Goal: Check status: Check status

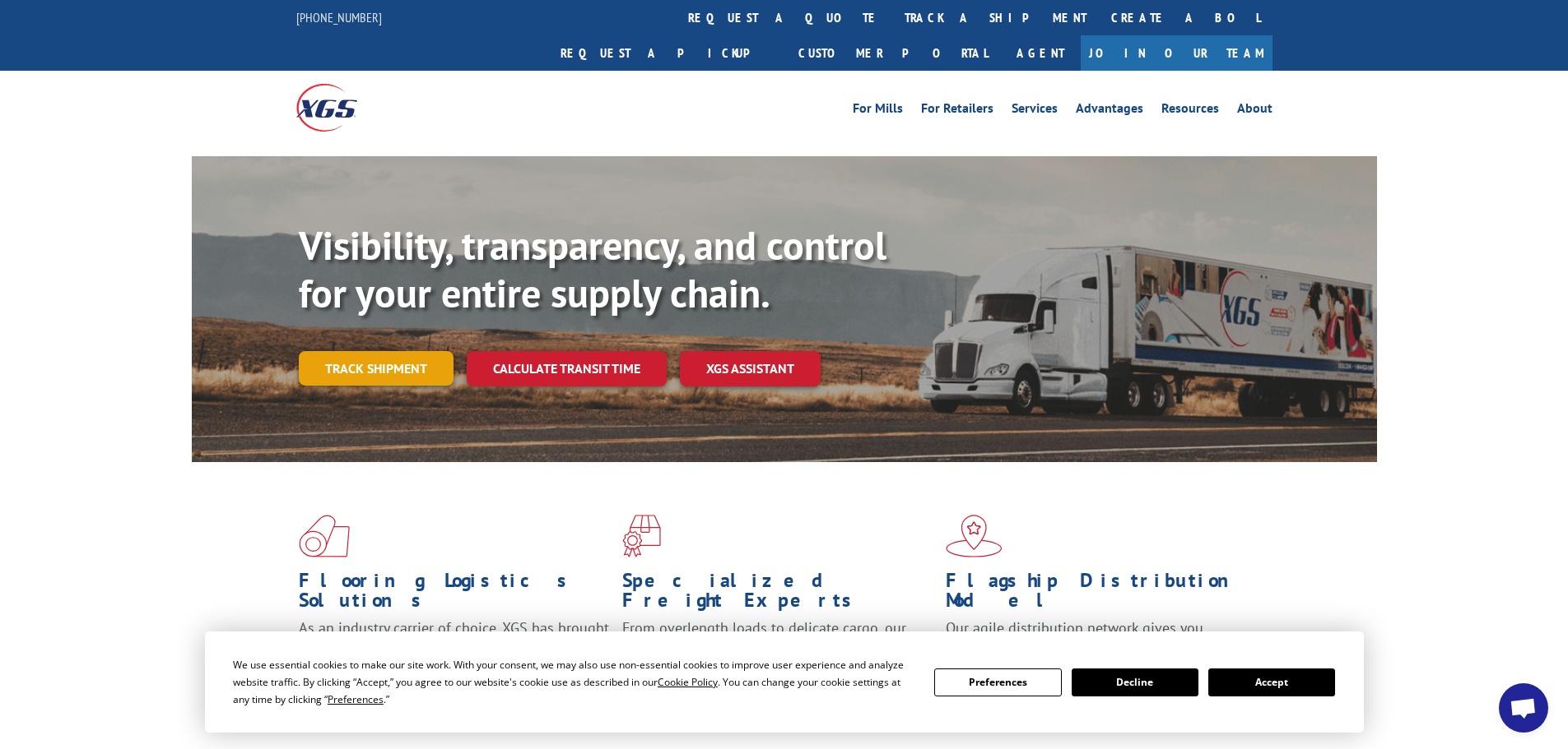
click at [384, 351] on link "Track shipment" at bounding box center [376, 369] width 155 height 35
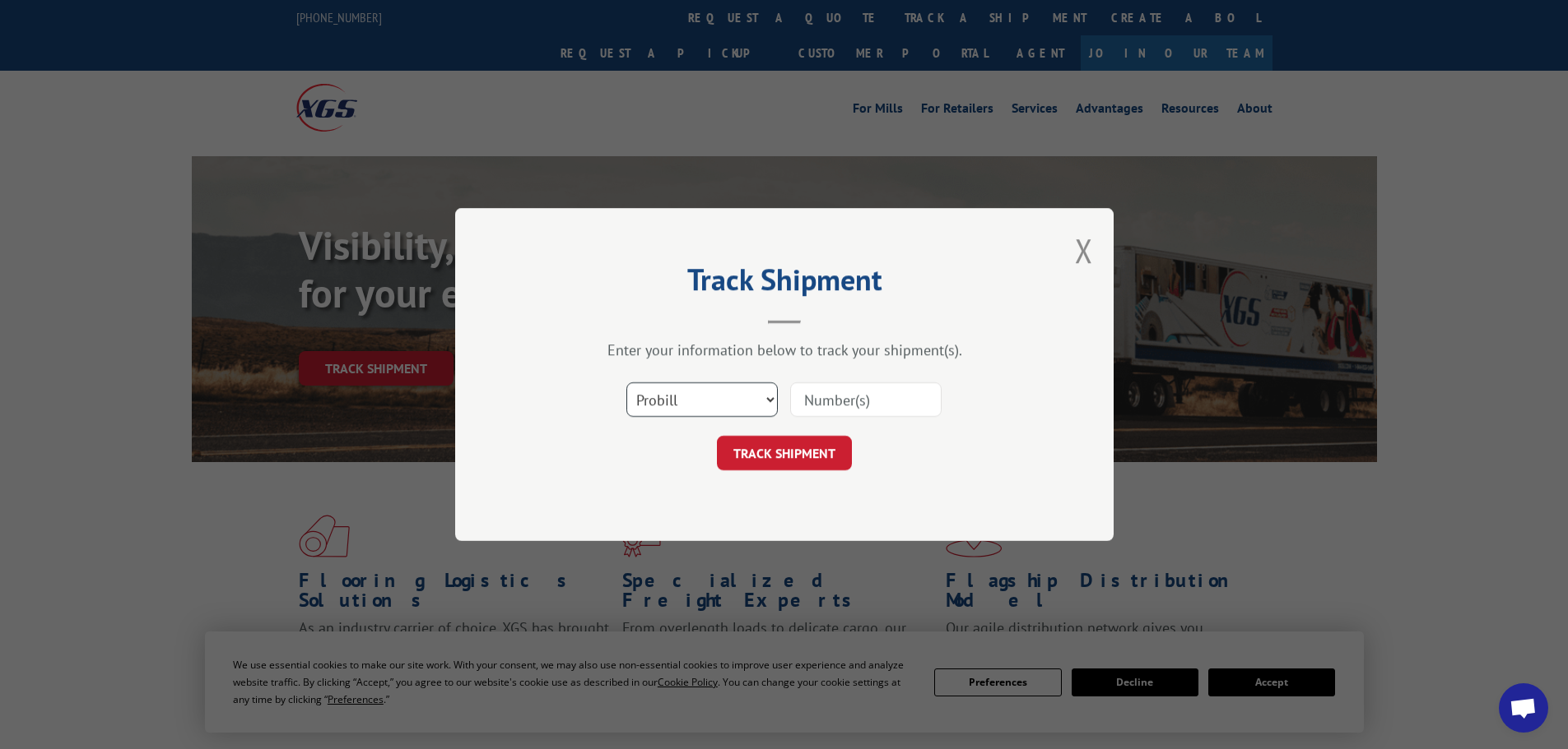
click at [734, 408] on select "Select category... Probill BOL PO" at bounding box center [702, 400] width 152 height 35
select select "po"
click at [626, 383] on select "Select category... Probill BOL PO" at bounding box center [702, 400] width 152 height 35
click at [891, 403] on input at bounding box center [866, 400] width 152 height 35
paste input "87536878"
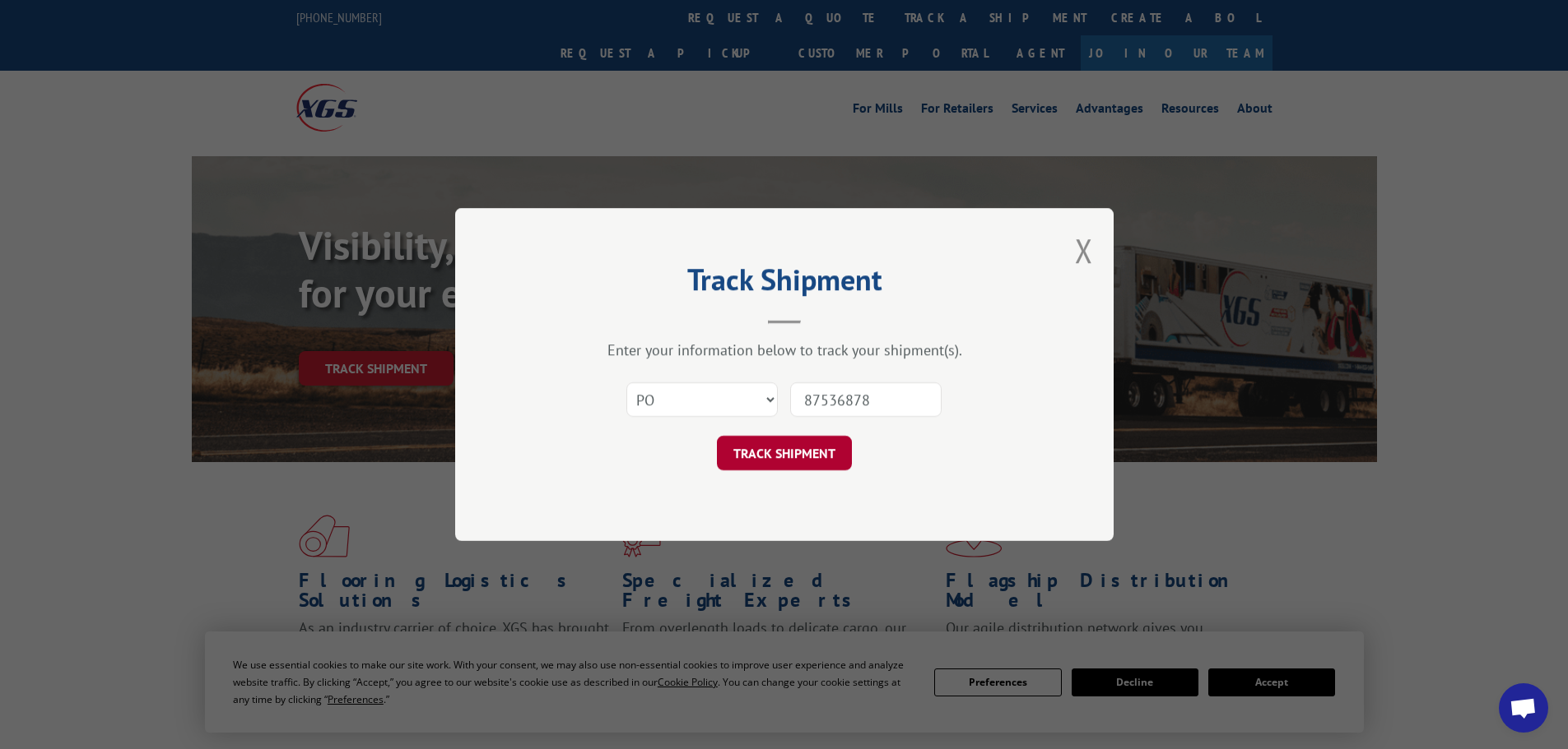
type input "87536878"
click at [766, 460] on button "TRACK SHIPMENT" at bounding box center [784, 454] width 135 height 35
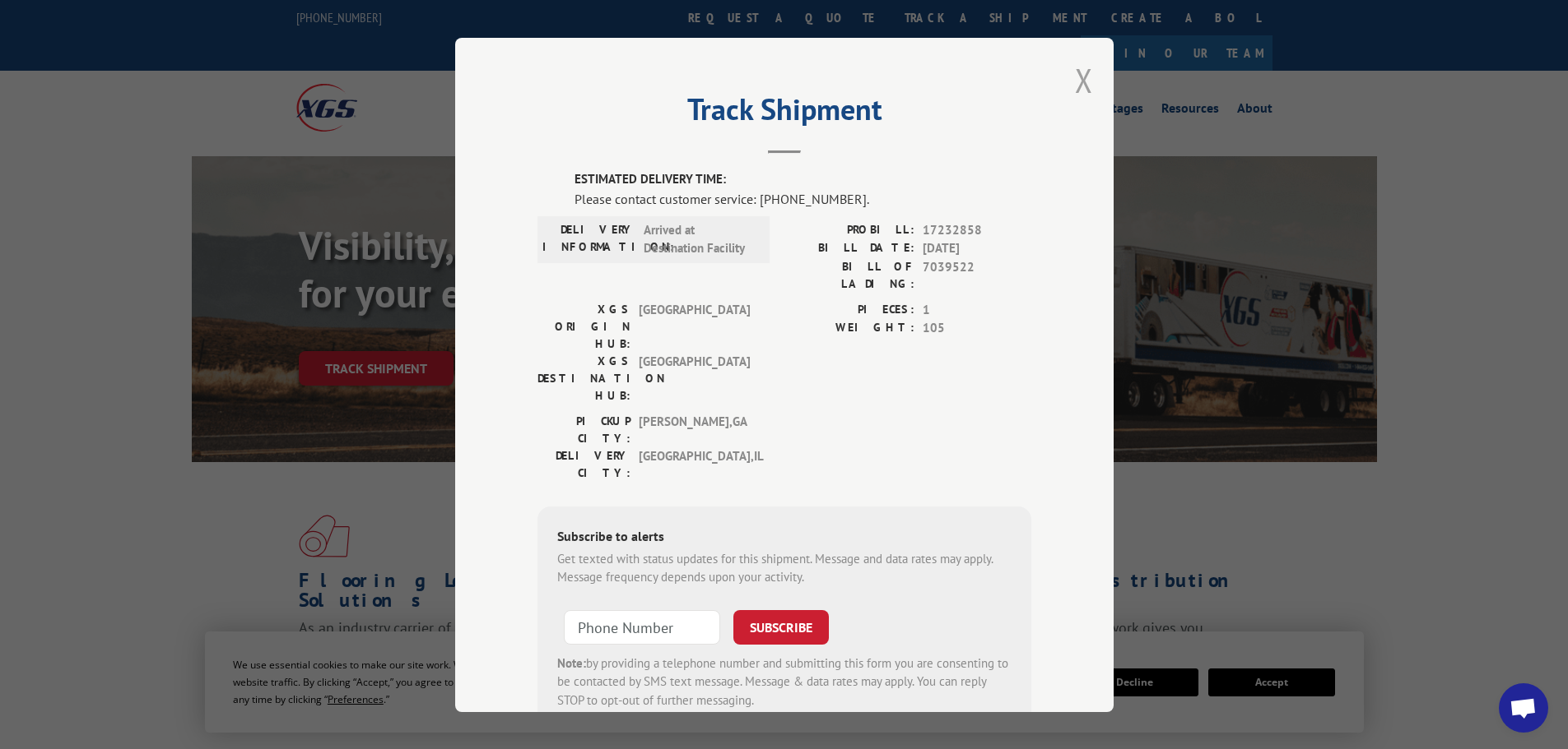
click at [1078, 79] on button "Close modal" at bounding box center [1084, 80] width 18 height 43
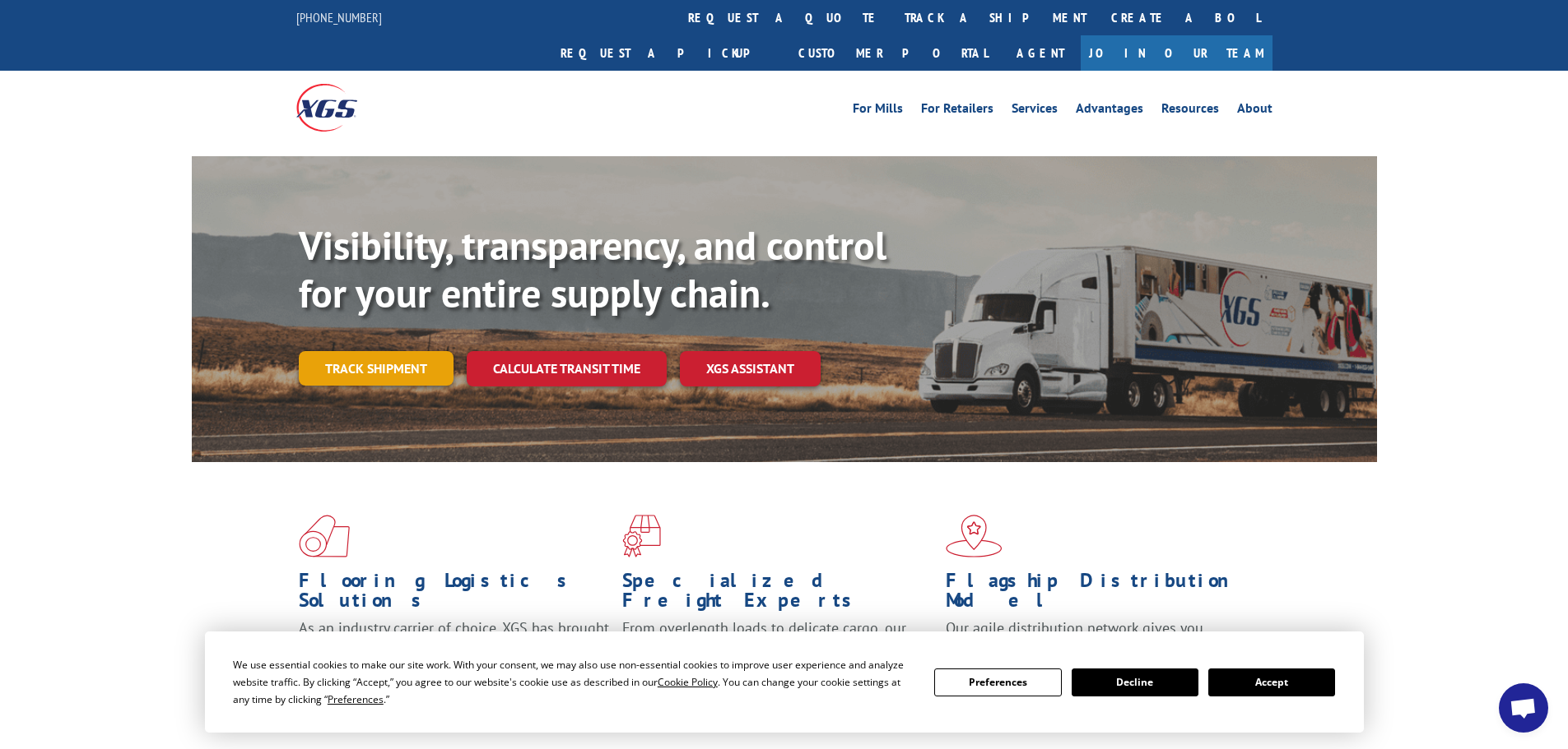
click at [351, 351] on link "Track shipment" at bounding box center [376, 369] width 155 height 35
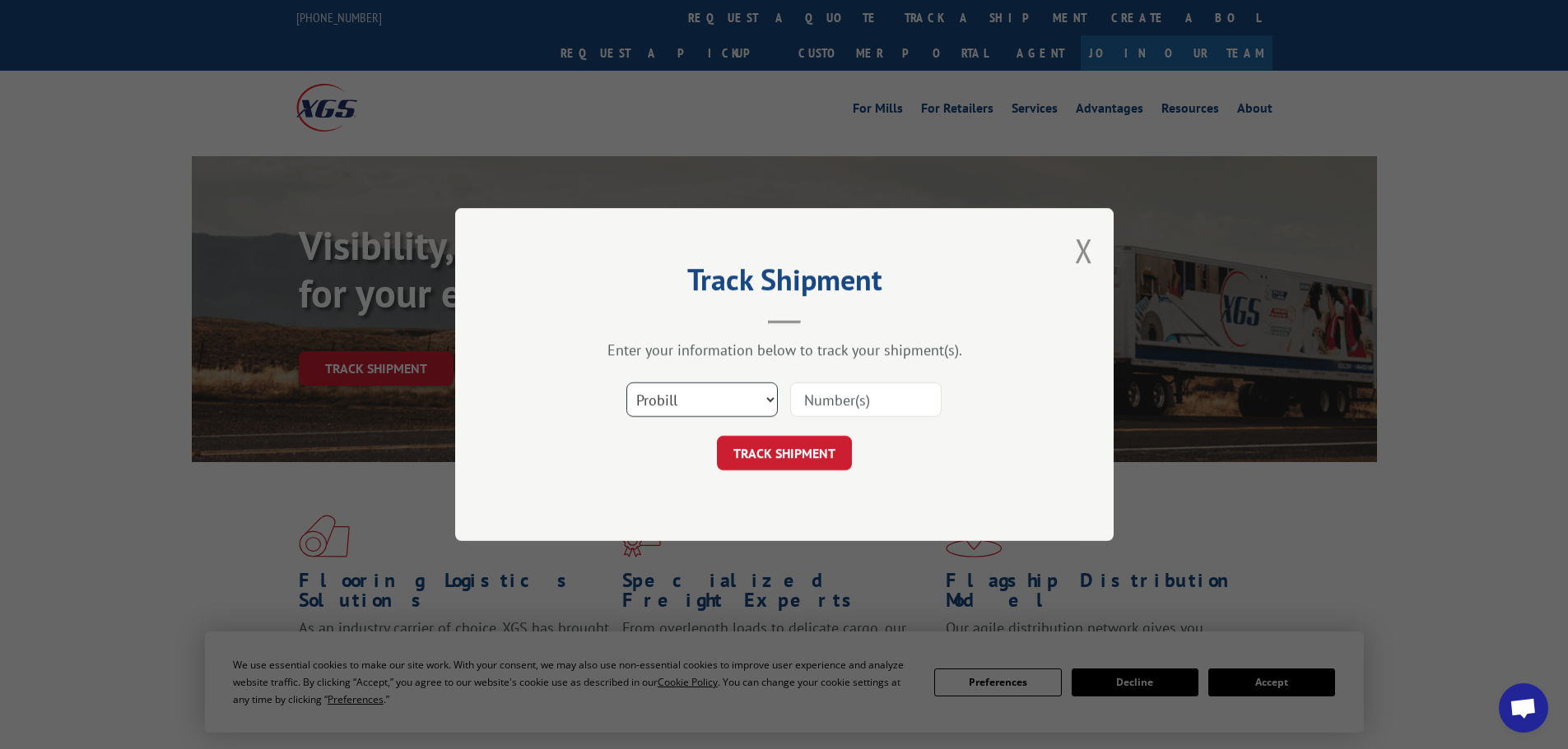
click at [759, 398] on select "Select category... Probill BOL PO" at bounding box center [702, 400] width 152 height 35
select select "po"
click at [626, 383] on select "Select category... Probill BOL PO" at bounding box center [702, 400] width 152 height 35
click at [836, 396] on input at bounding box center [866, 400] width 152 height 35
click at [879, 399] on input at bounding box center [866, 400] width 152 height 35
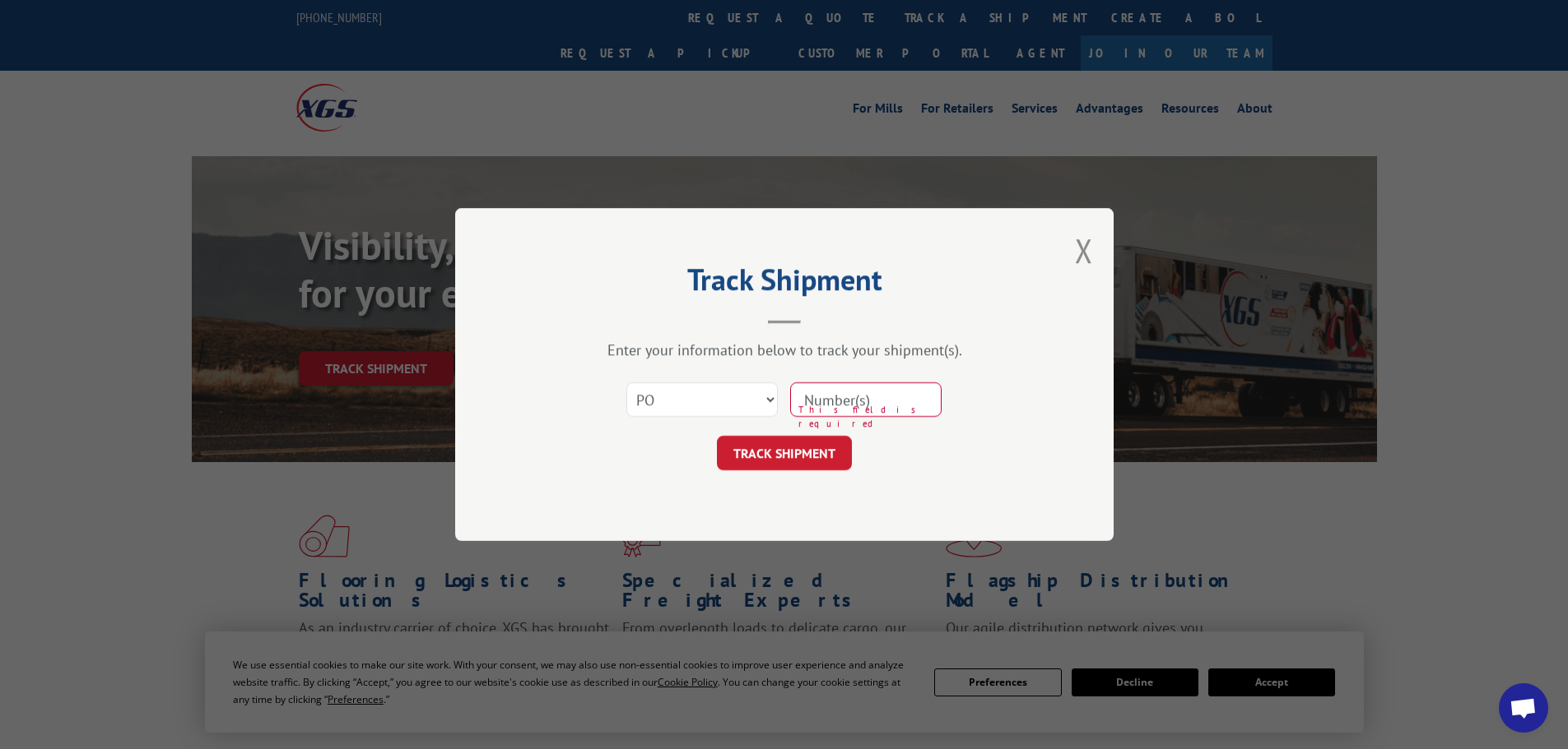
paste input "87536878"
type input "87536878"
click at [831, 460] on button "TRACK SHIPMENT" at bounding box center [784, 454] width 135 height 35
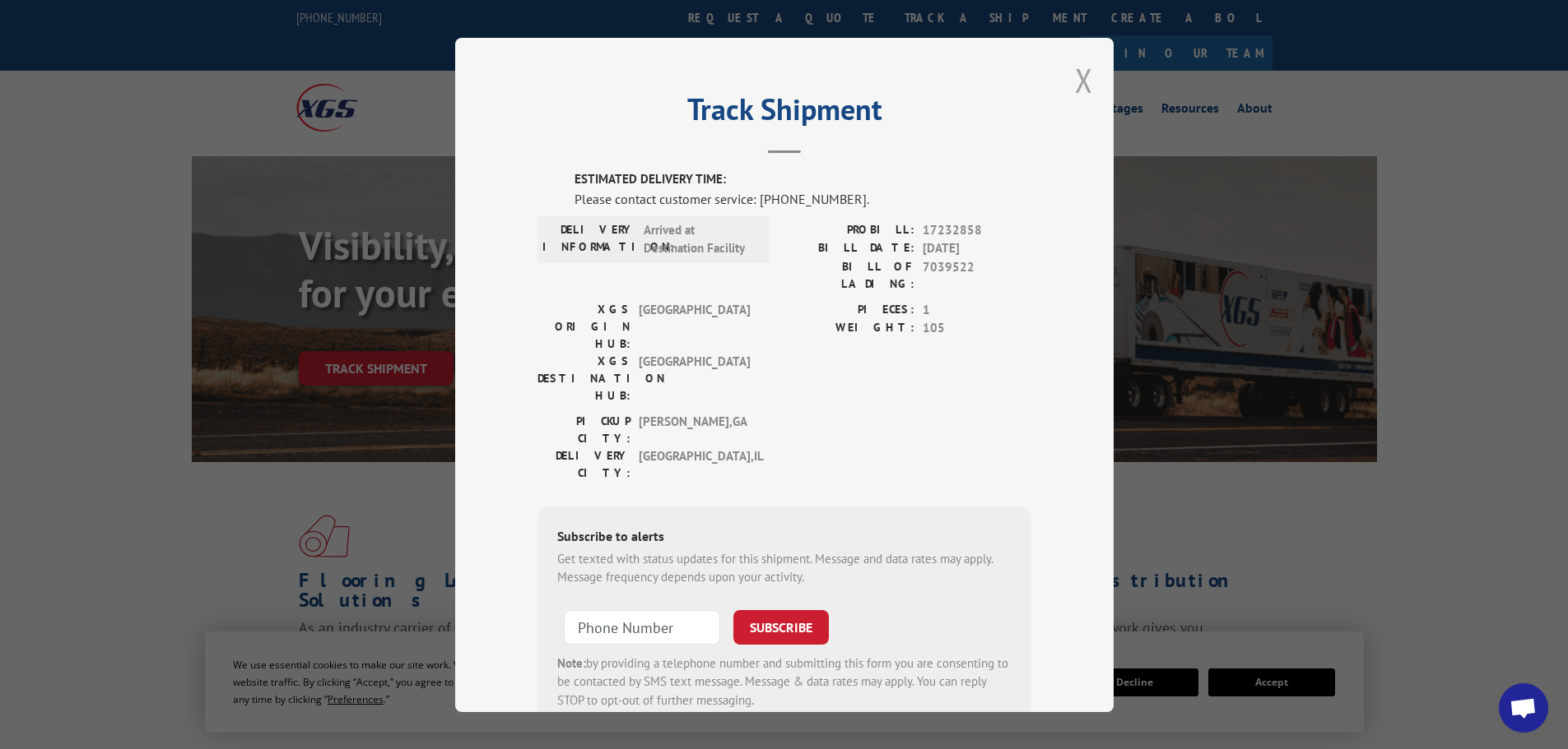
click at [1080, 75] on button "Close modal" at bounding box center [1084, 80] width 18 height 43
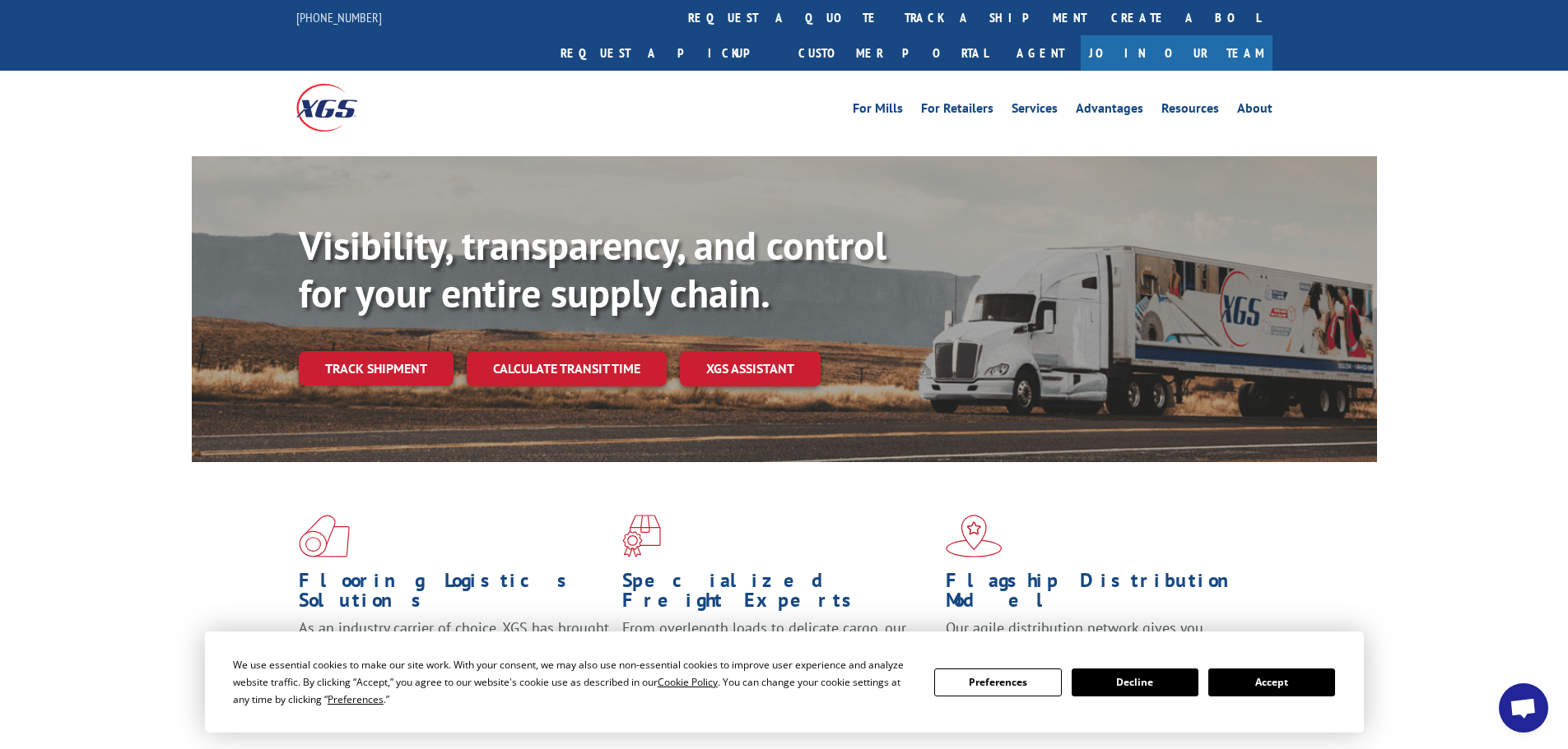
click at [1531, 697] on span "Open chat" at bounding box center [1523, 707] width 49 height 49
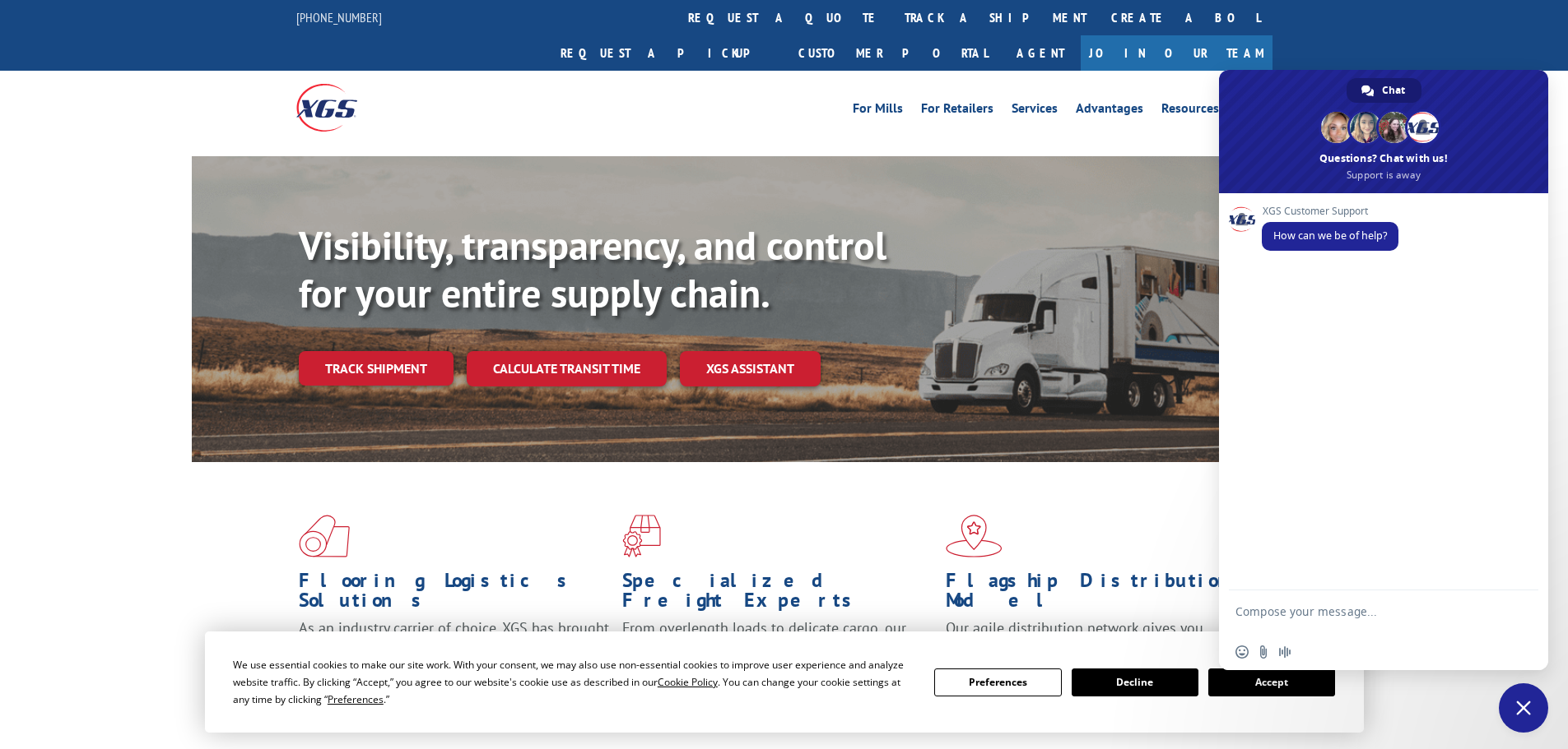
click at [1287, 605] on textarea "Compose your message..." at bounding box center [1366, 619] width 260 height 30
click at [1342, 612] on textarea "Compose your message..." at bounding box center [1366, 619] width 260 height 30
click at [1398, 627] on textarea "so i had a delivery that was suppose to come [DATE] afternoon" at bounding box center [1366, 619] width 260 height 30
type textarea "so i had a delivery that was suppose to come [DATE] afternoon and i am wonderin…"
click at [1522, 603] on span "Send" at bounding box center [1520, 597] width 12 height 12
